Goal: Task Accomplishment & Management: Manage account settings

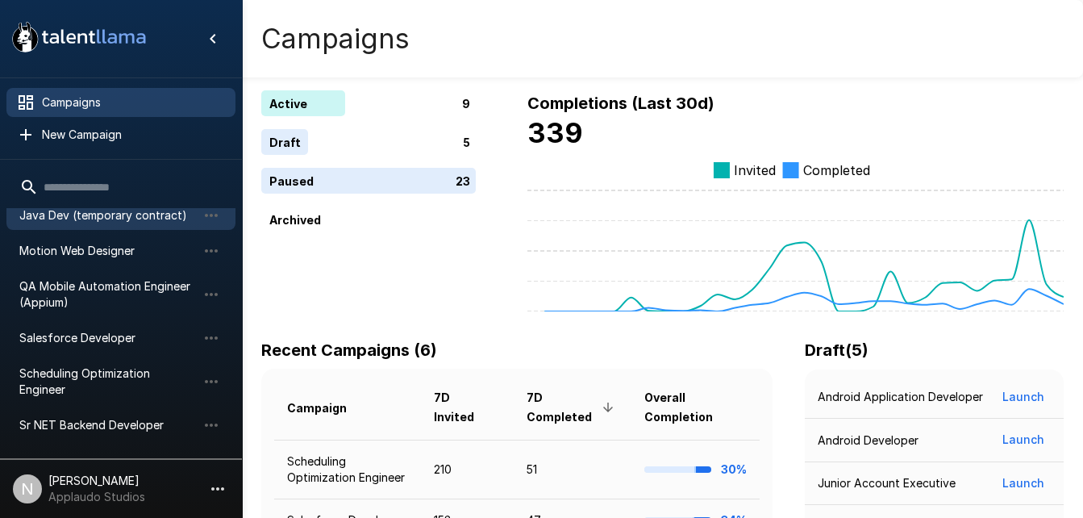
scroll to position [137, 0]
click at [91, 329] on span "Salesforce Developer" at bounding box center [107, 337] width 177 height 16
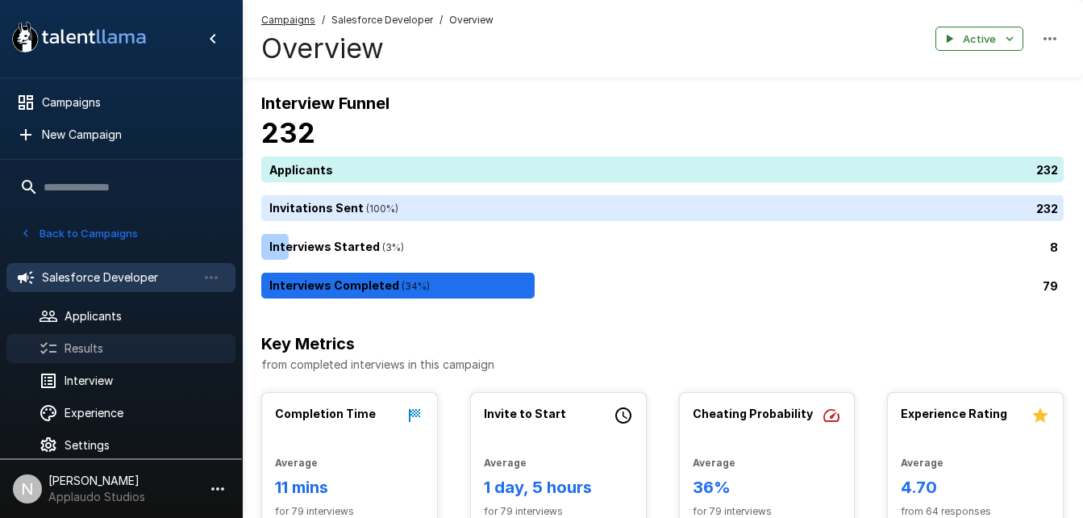
click at [100, 347] on span "Results" at bounding box center [144, 348] width 158 height 16
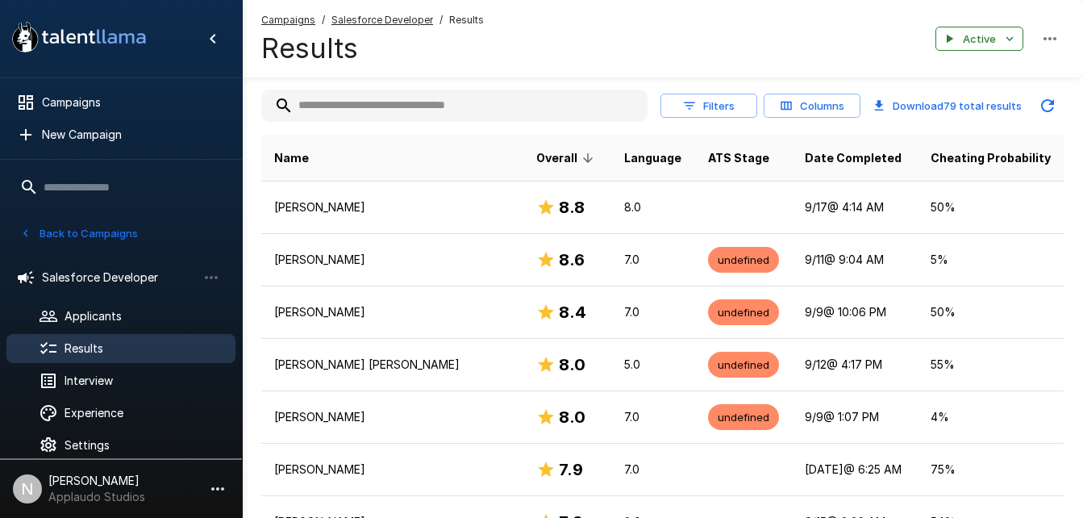
scroll to position [208, 0]
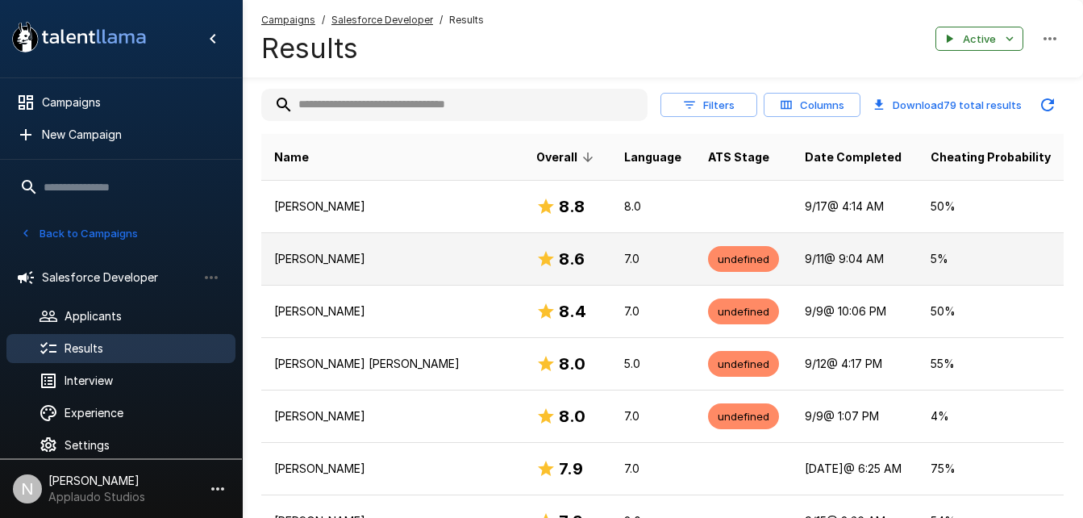
click at [439, 271] on td "Horacio Calleja" at bounding box center [392, 259] width 262 height 52
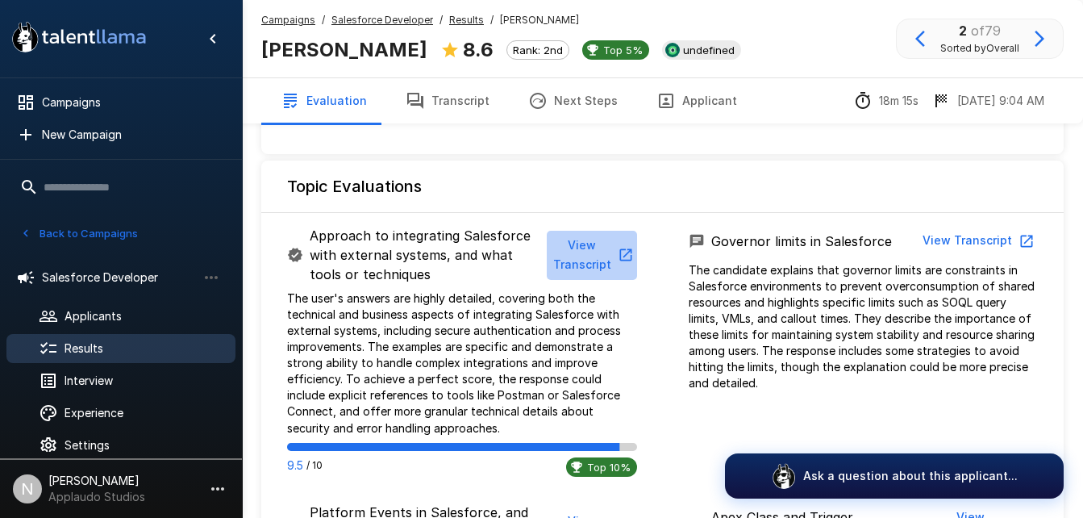
click at [630, 252] on icon "button" at bounding box center [625, 255] width 12 height 12
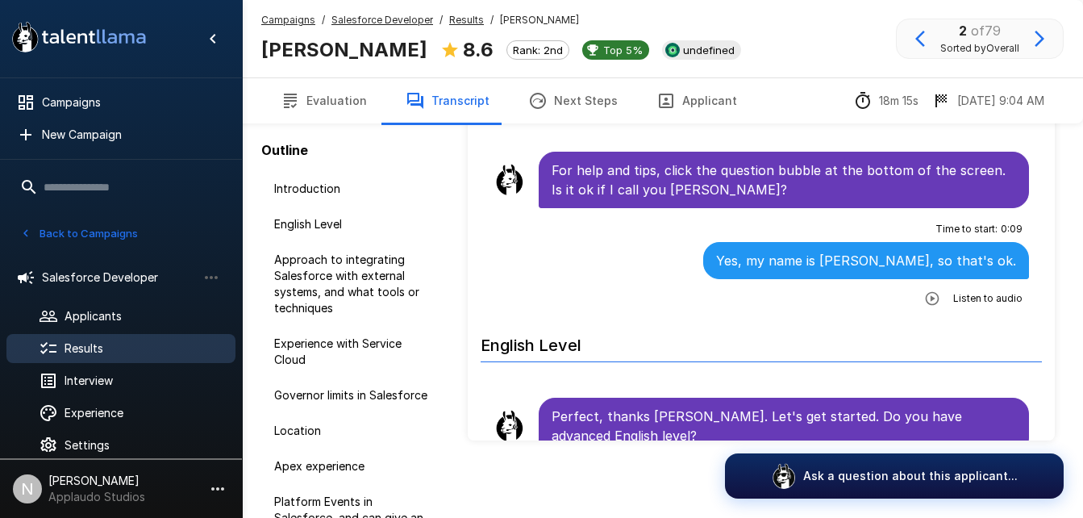
scroll to position [97, 0]
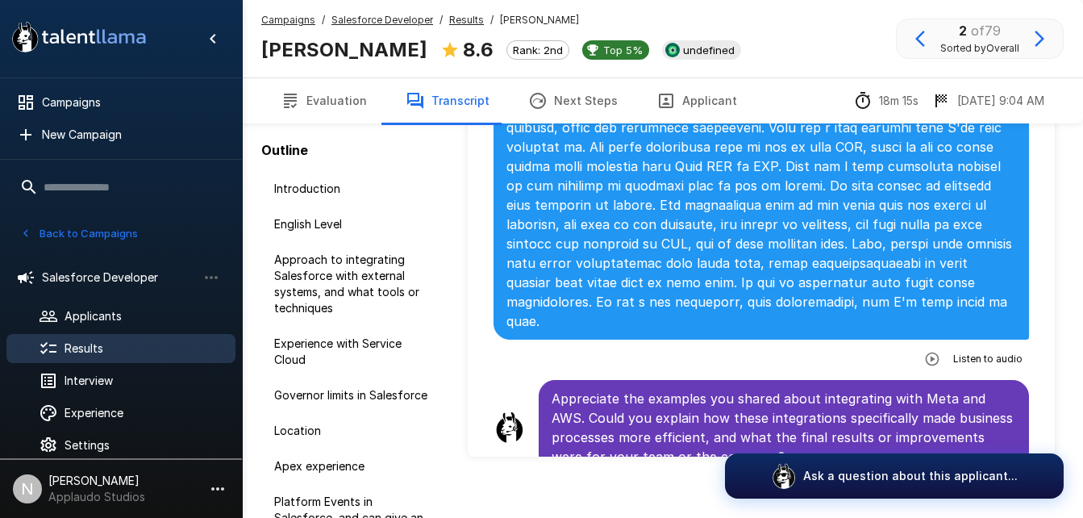
scroll to position [922, 0]
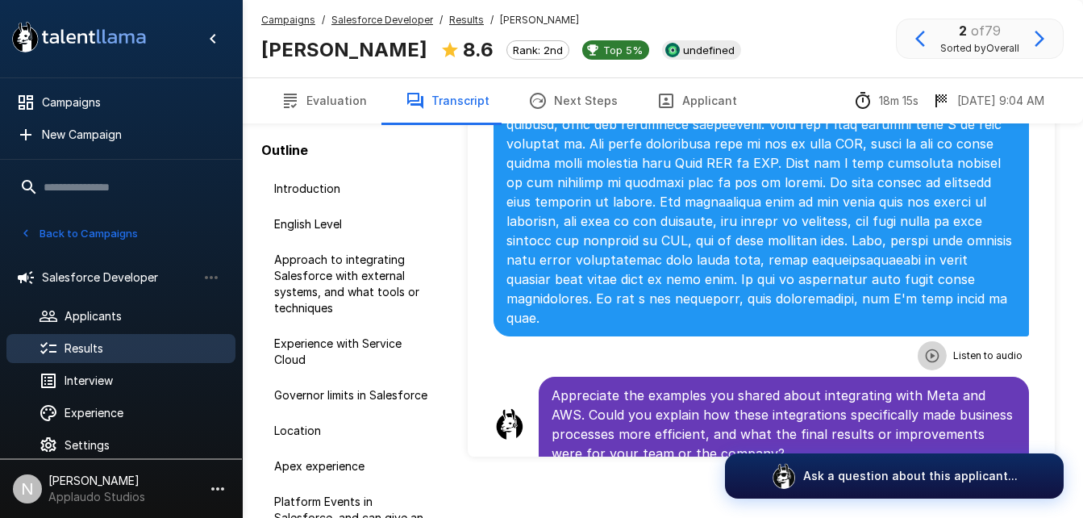
click at [924, 356] on icon "button" at bounding box center [932, 356] width 16 height 16
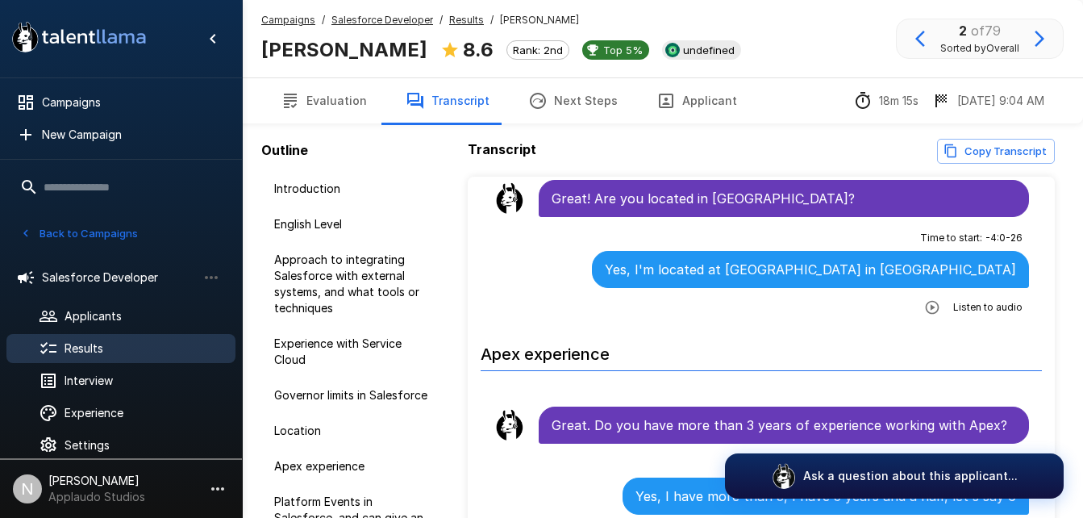
scroll to position [2573, 0]
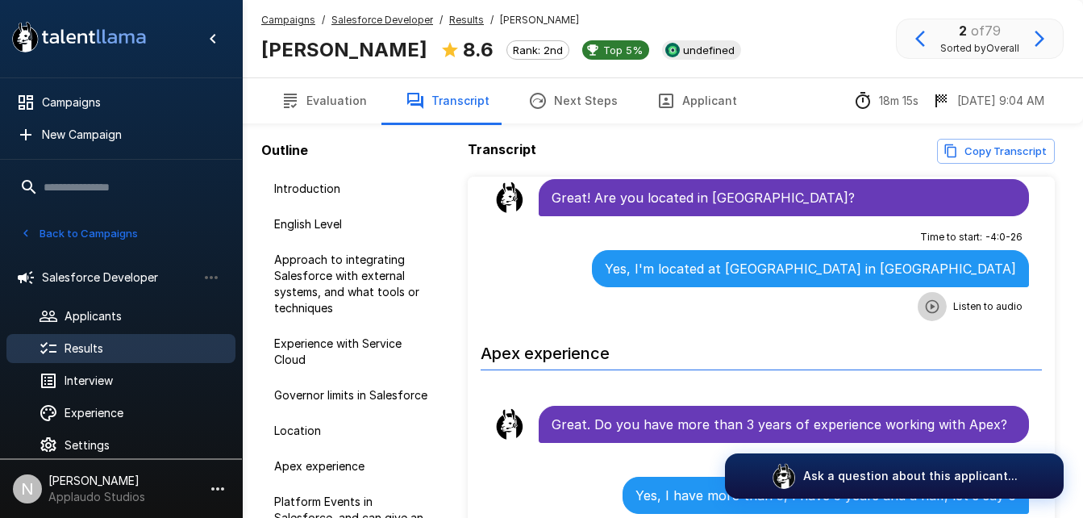
click at [925, 308] on icon "button" at bounding box center [932, 306] width 14 height 14
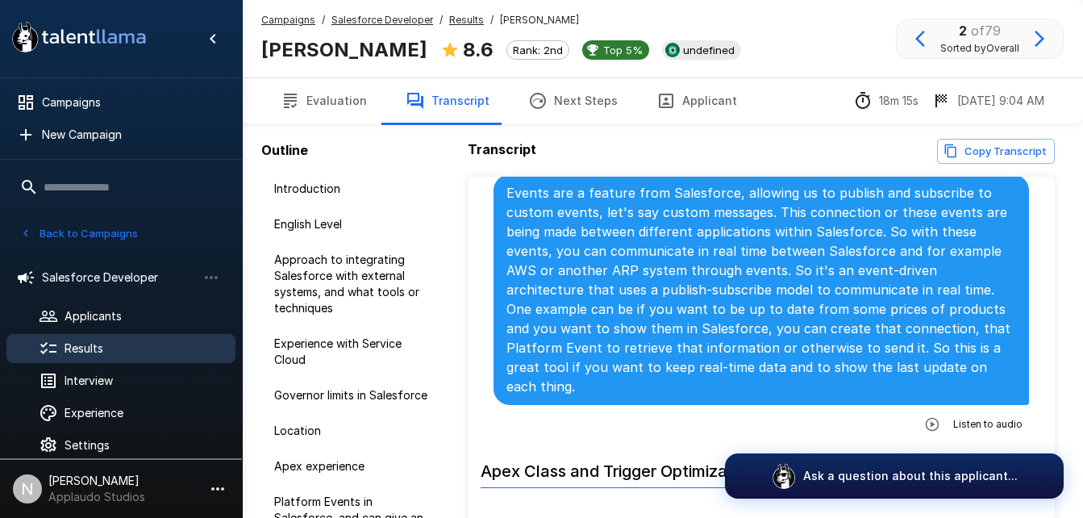
scroll to position [3167, 0]
click at [924, 415] on icon "button" at bounding box center [932, 423] width 16 height 16
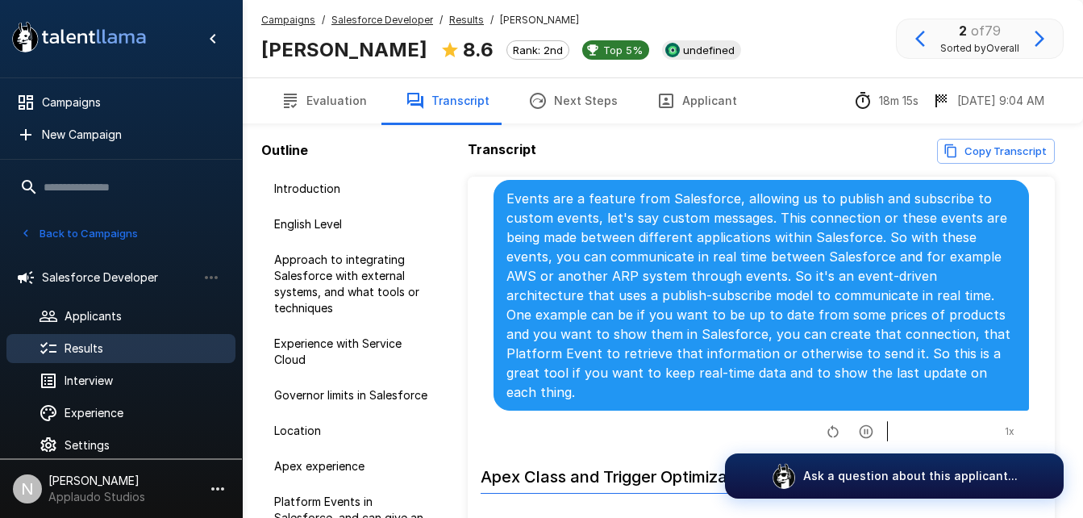
scroll to position [3160, 0]
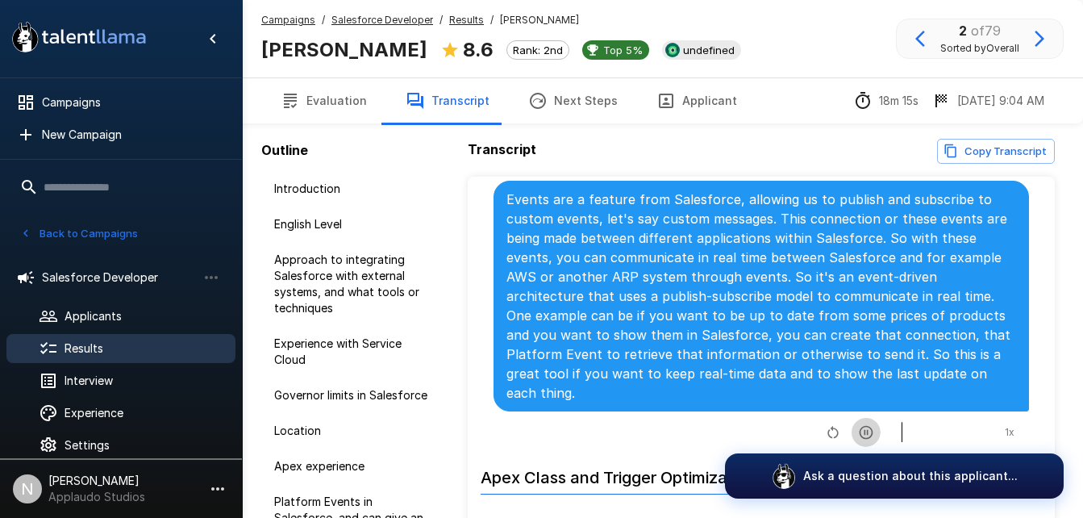
click at [859, 425] on icon "button" at bounding box center [866, 432] width 14 height 14
click at [173, 353] on span "Results" at bounding box center [144, 348] width 158 height 16
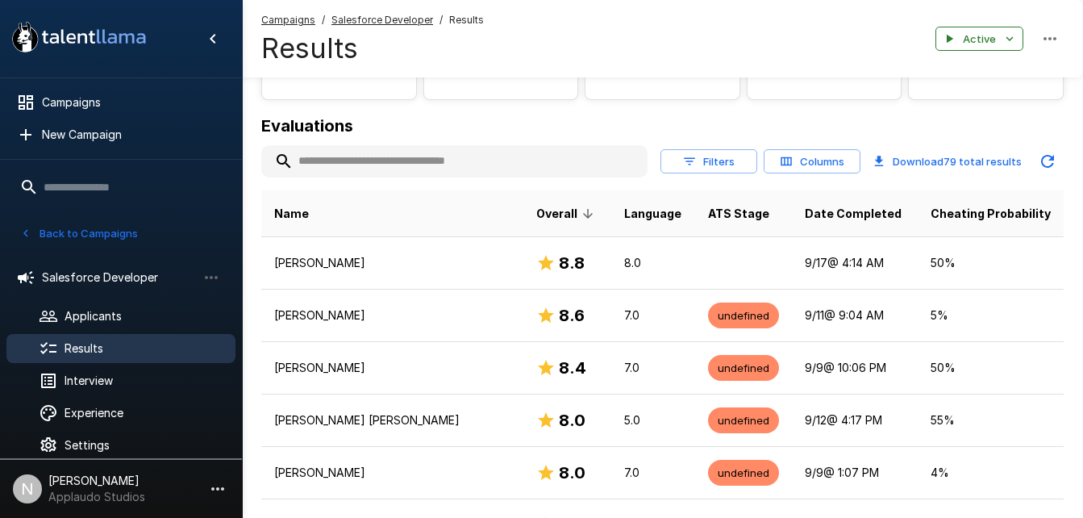
scroll to position [153, 0]
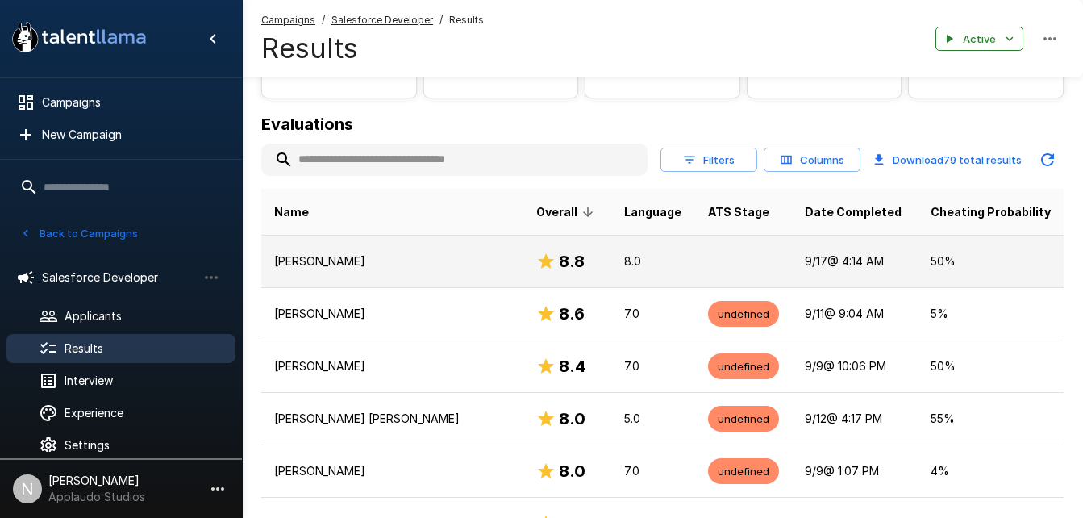
click at [426, 269] on p "Gabriel Dantas Borges" at bounding box center [392, 261] width 236 height 16
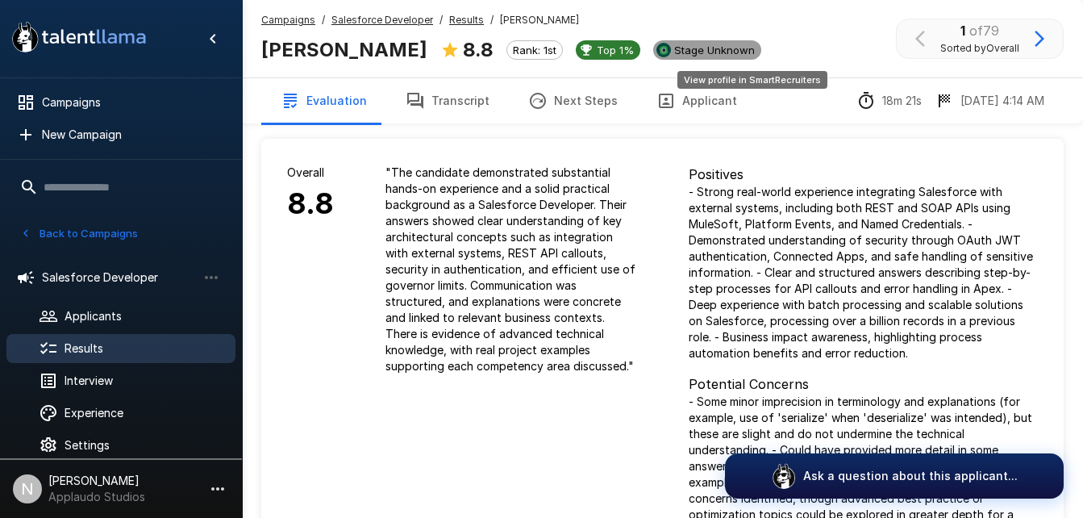
click at [761, 52] on span "Stage Unknown" at bounding box center [715, 50] width 94 height 13
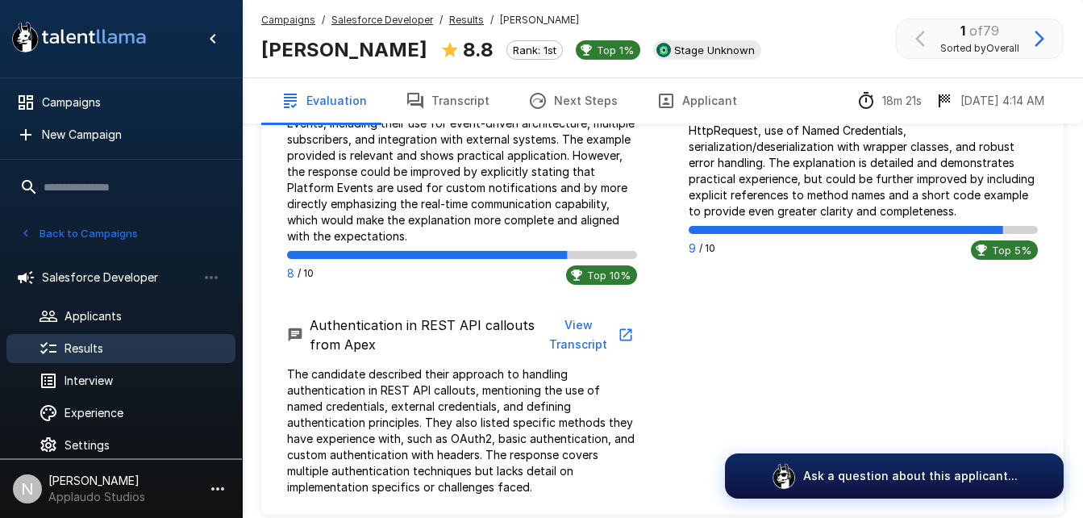
scroll to position [1314, 0]
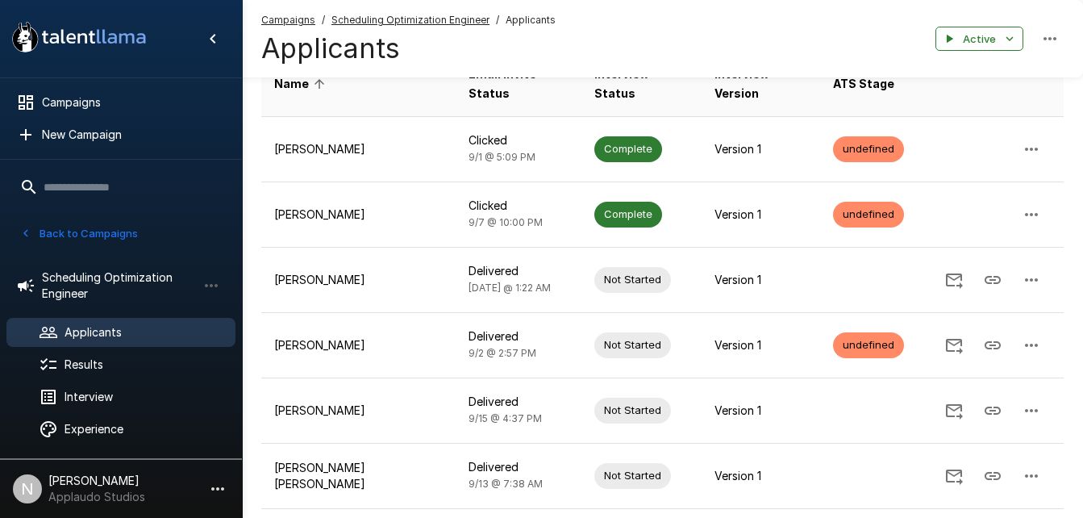
scroll to position [219, 0]
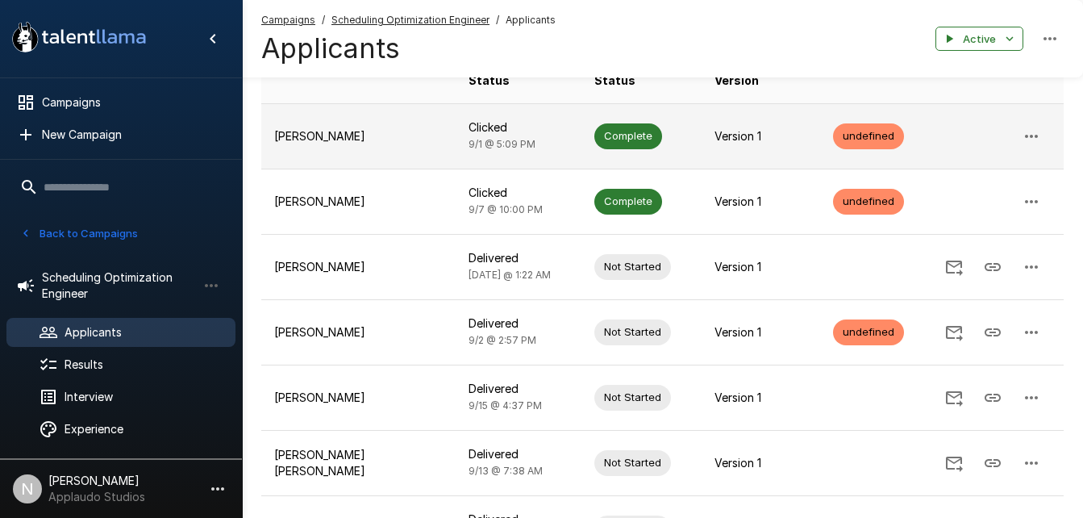
click at [398, 154] on td "[PERSON_NAME]" at bounding box center [358, 135] width 194 height 65
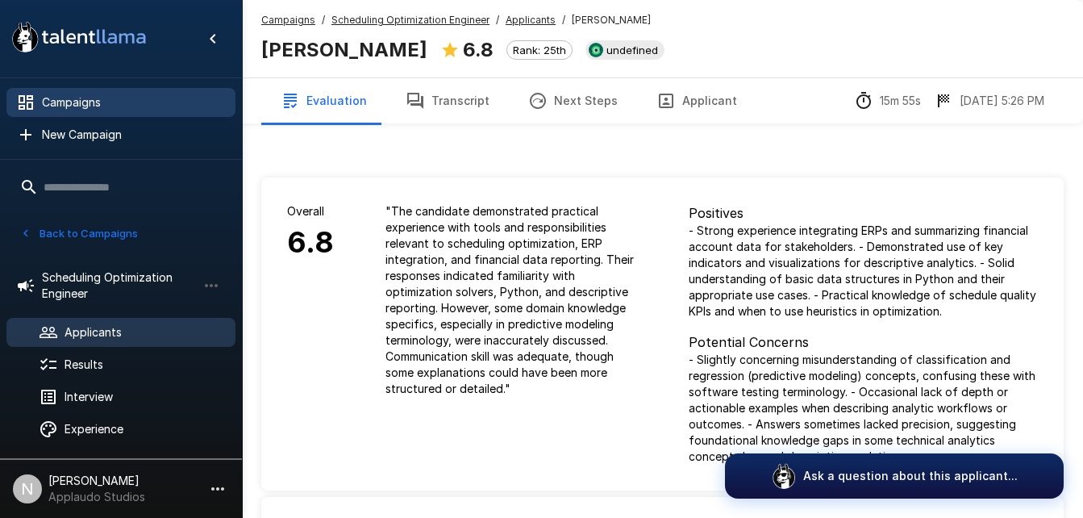
click at [110, 104] on span "Campaigns" at bounding box center [132, 102] width 181 height 16
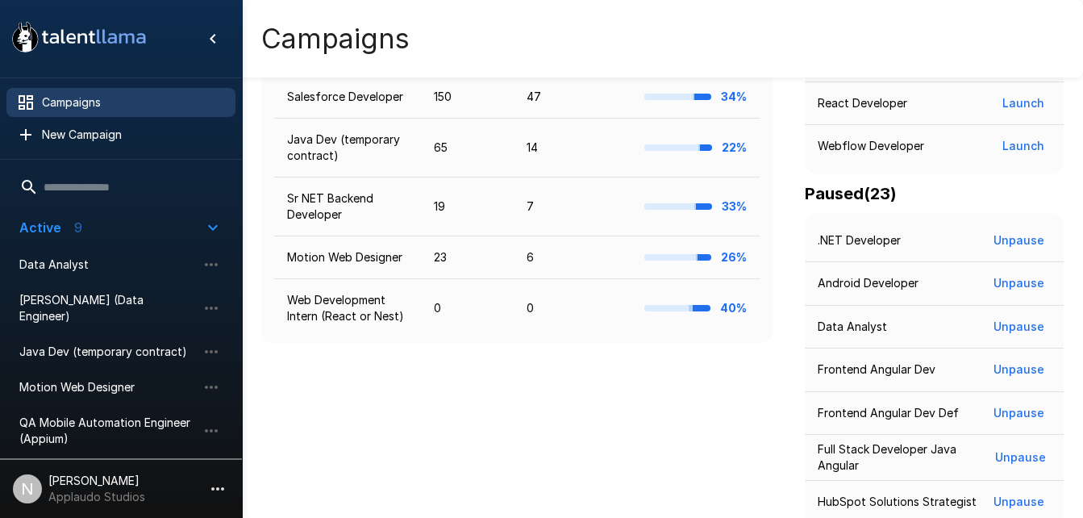
scroll to position [463, 0]
